Goal: Task Accomplishment & Management: Use online tool/utility

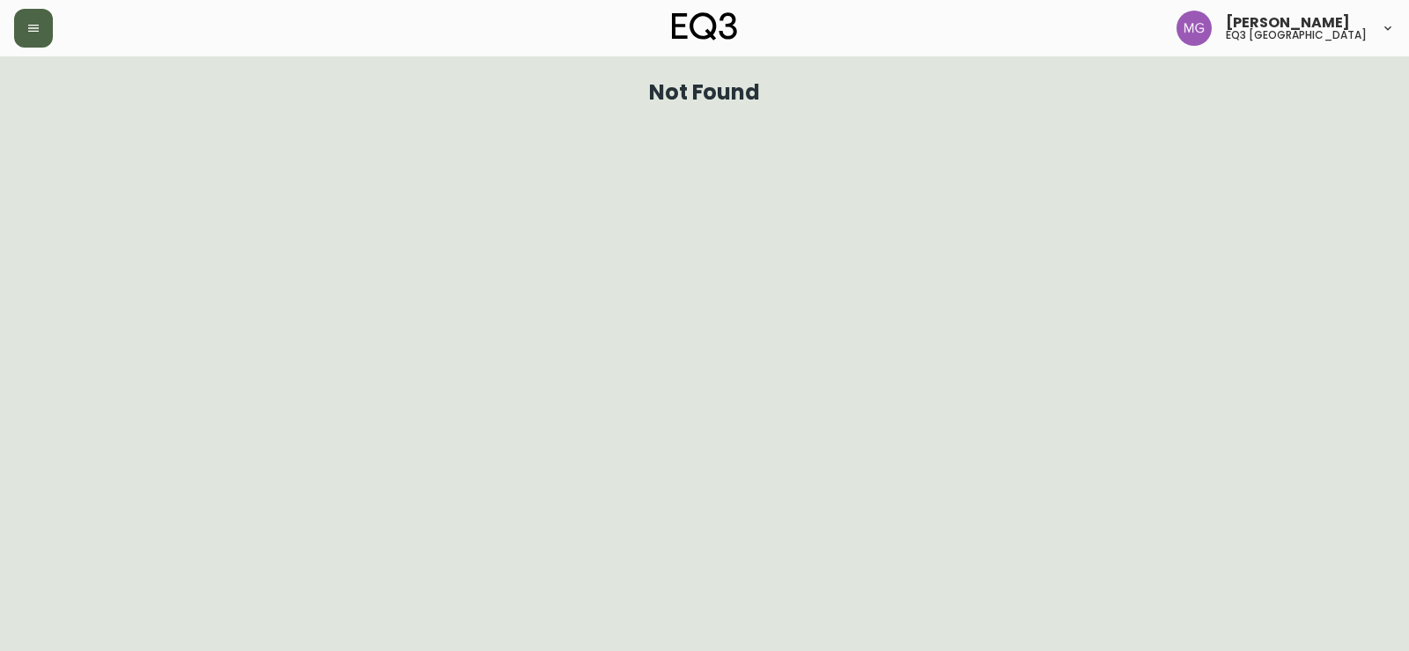
click at [34, 39] on button "button" at bounding box center [33, 28] width 39 height 39
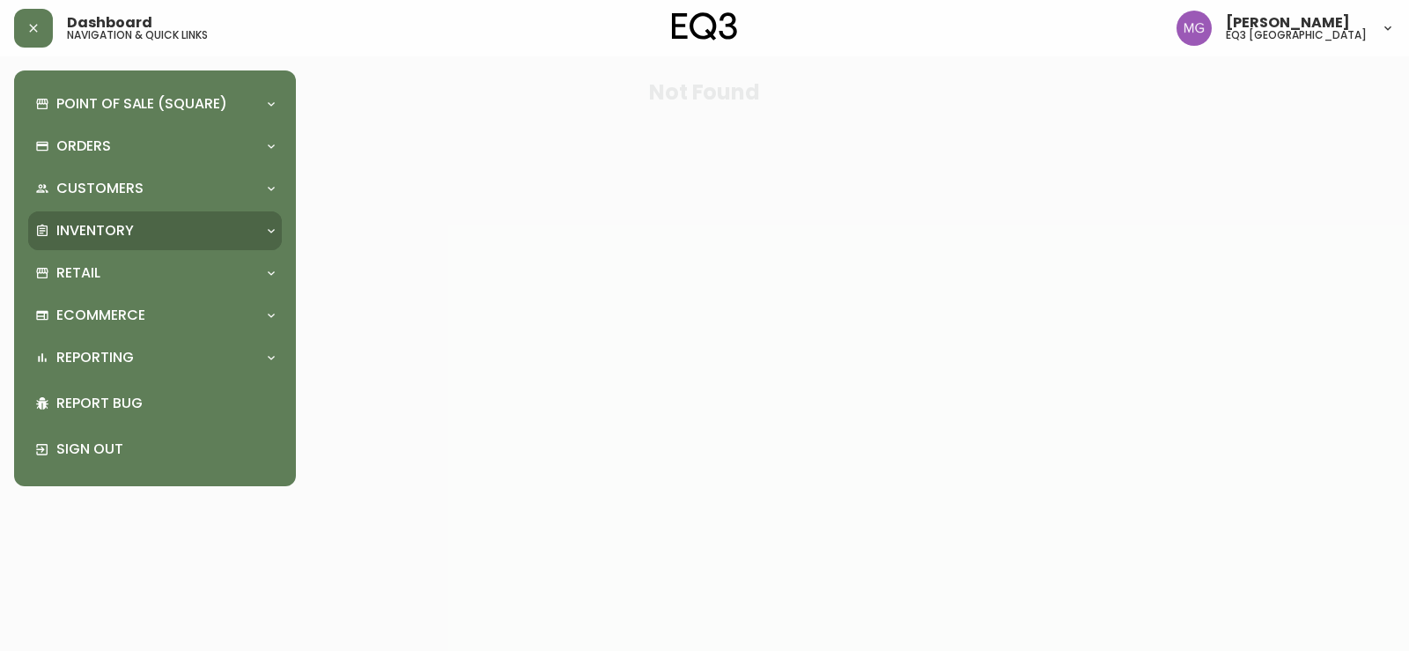
click at [60, 228] on p "Inventory" at bounding box center [94, 230] width 77 height 19
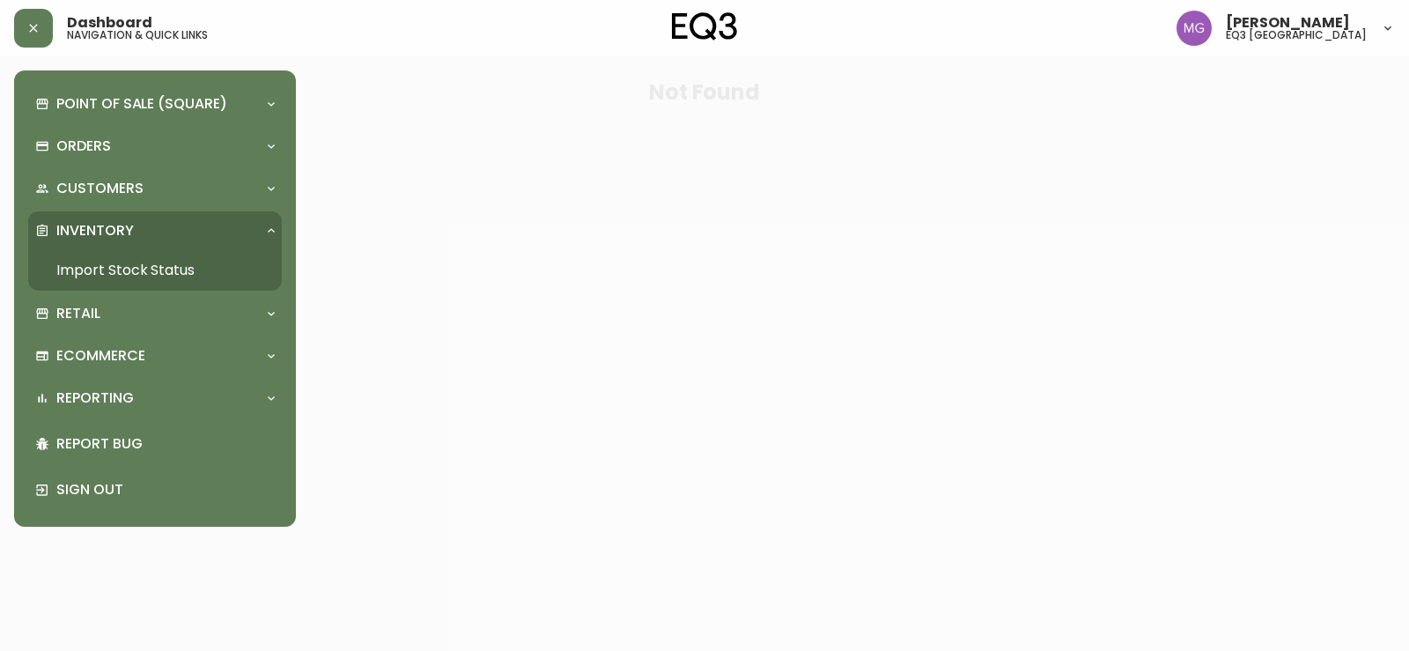
click at [103, 261] on link "Import Stock Status" at bounding box center [155, 270] width 254 height 40
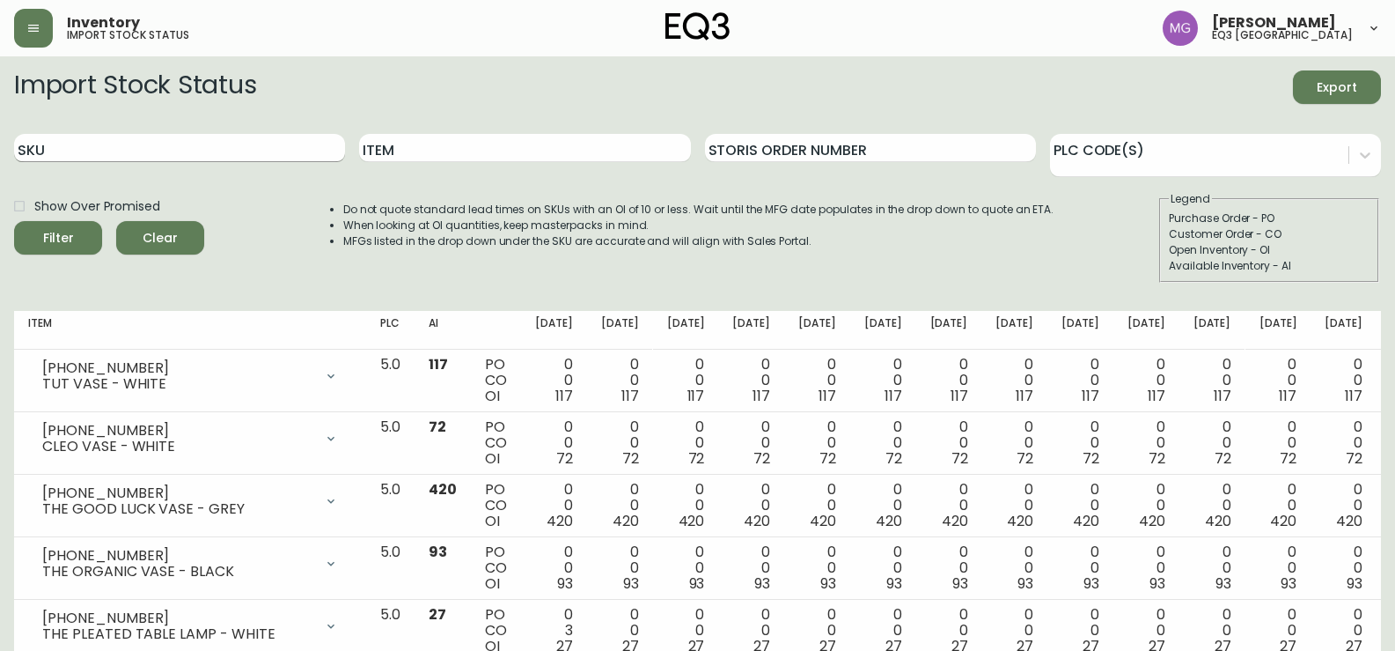
click at [208, 144] on input "SKU" at bounding box center [179, 148] width 331 height 28
type input "[PHONE_NUMBER]"
click at [14, 221] on button "Filter" at bounding box center [58, 237] width 88 height 33
